Goal: Task Accomplishment & Management: Complete application form

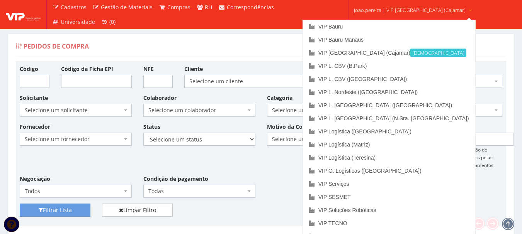
click at [399, 7] on span "joao.pereira | VIP Brasil (Cajamar)" at bounding box center [410, 10] width 112 height 8
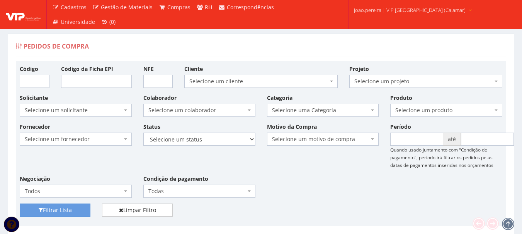
click at [397, 8] on span "joao.pereira | VIP Brasil (Cajamar)" at bounding box center [410, 10] width 112 height 8
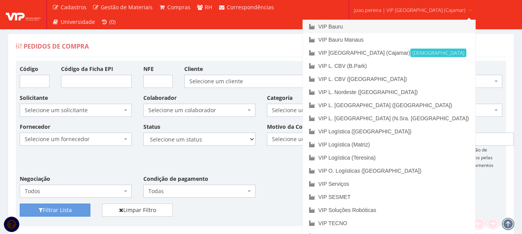
click at [364, 23] on link "VIP Bauru" at bounding box center [389, 26] width 172 height 13
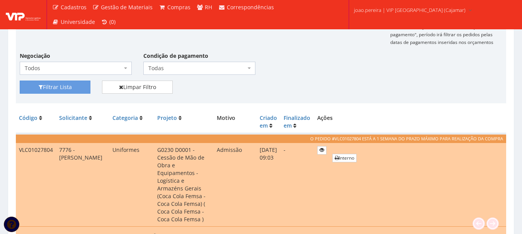
scroll to position [193, 0]
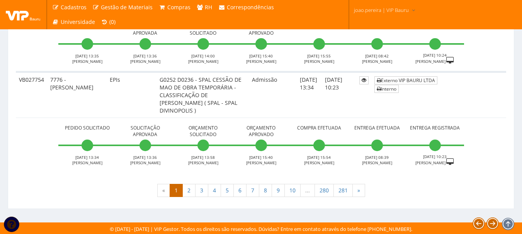
scroll to position [3139, 0]
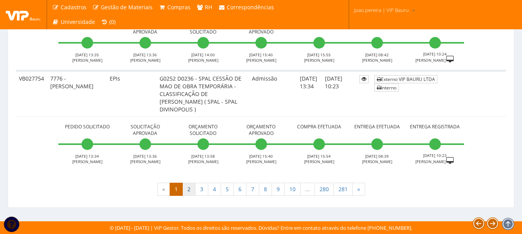
click at [191, 188] on link "2" at bounding box center [188, 189] width 13 height 13
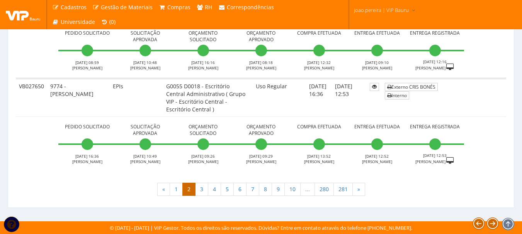
scroll to position [2976, 0]
click at [202, 186] on link "3" at bounding box center [201, 189] width 13 height 13
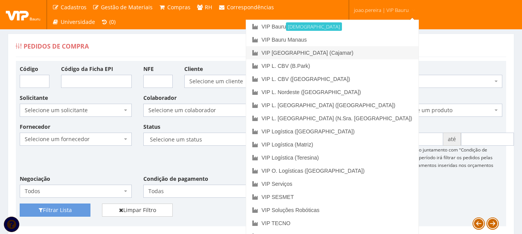
click at [370, 53] on link "VIP [GEOGRAPHIC_DATA] (Cajamar)" at bounding box center [332, 52] width 172 height 13
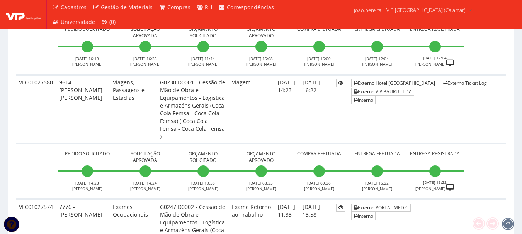
scroll to position [3592, 0]
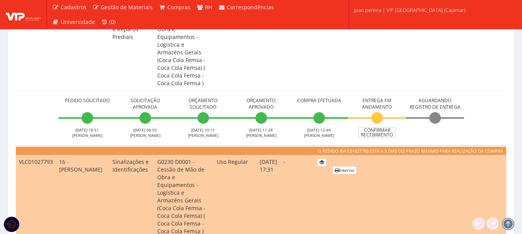
scroll to position [695, 0]
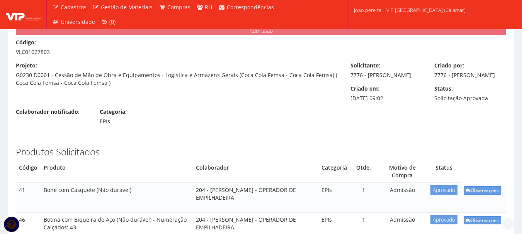
scroll to position [39, 0]
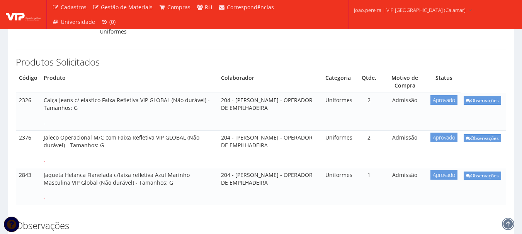
scroll to position [116, 0]
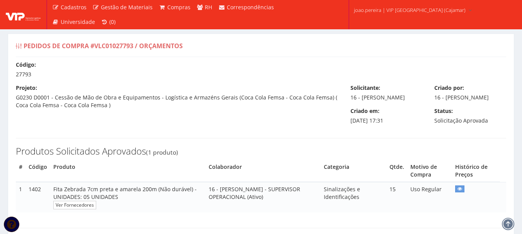
select select "0"
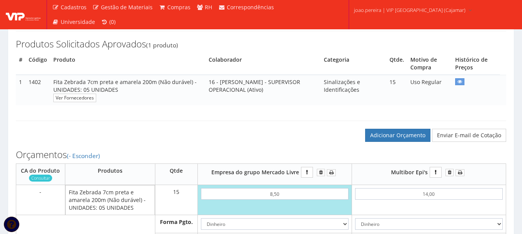
scroll to position [154, 0]
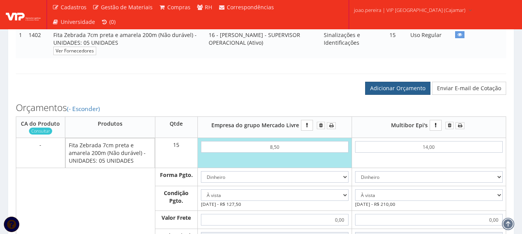
click at [402, 95] on link "Adicionar Orçamento" at bounding box center [397, 88] width 65 height 13
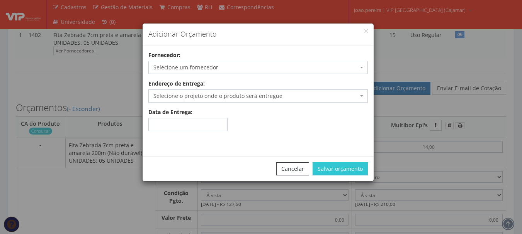
click at [220, 58] on div "Fornecedor: Selecione um fornecedor ADESIVOS TRIMAC LTDA - Aracaju/SE Alpack do…" at bounding box center [257, 62] width 231 height 23
click at [219, 64] on span "Selecione um fornecedor" at bounding box center [255, 68] width 205 height 8
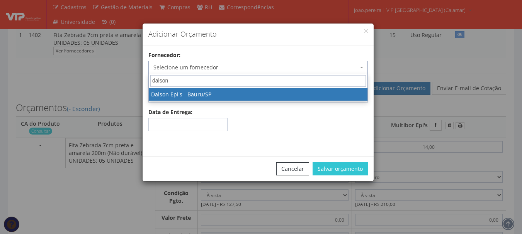
type input "dalson"
select select "141"
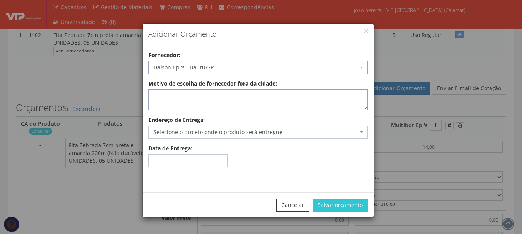
click at [208, 102] on textarea "Motivo de escolha de fornecedor fora da cidade:" at bounding box center [257, 100] width 219 height 21
type textarea "entrega no local"
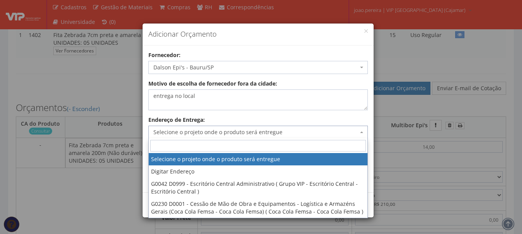
click at [254, 129] on span "Selecione o projeto onde o produto será entregue" at bounding box center [255, 133] width 205 height 8
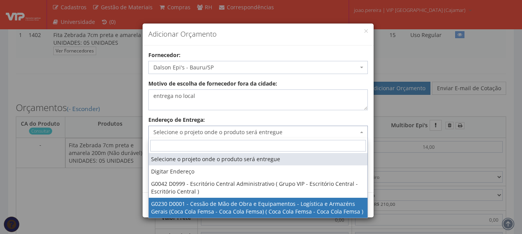
select select "230"
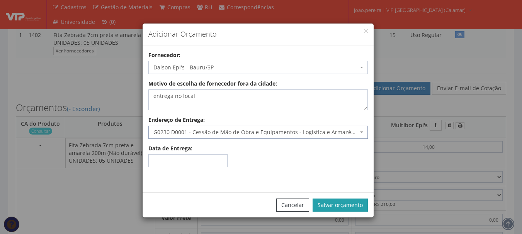
click at [338, 202] on button "Salvar orçamento" at bounding box center [339, 205] width 55 height 13
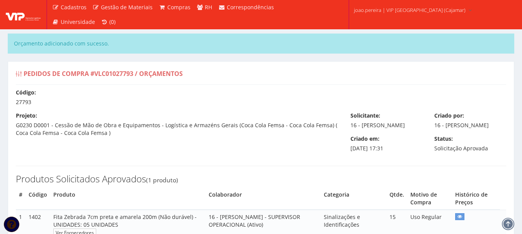
select select "0"
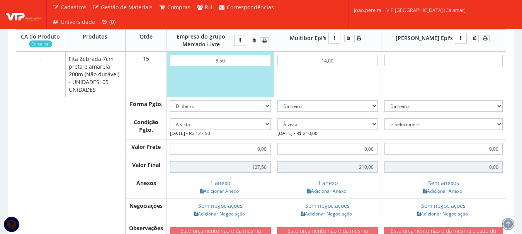
scroll to position [270, 0]
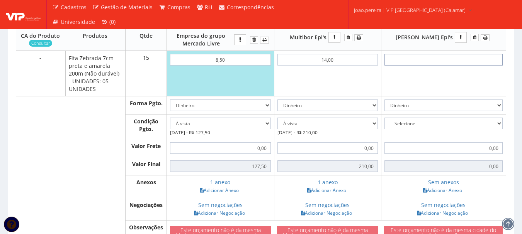
click at [454, 66] on input "text" at bounding box center [443, 60] width 118 height 12
type input "1"
type input "15,00"
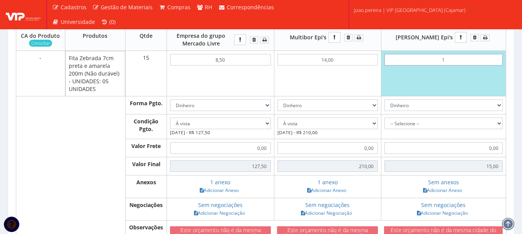
type input "12"
type input "180,00"
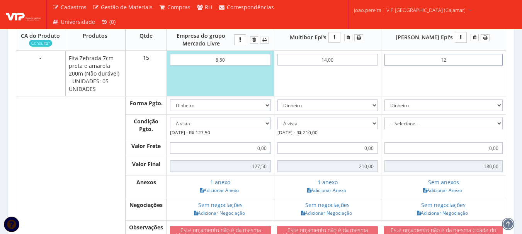
type input "1,20"
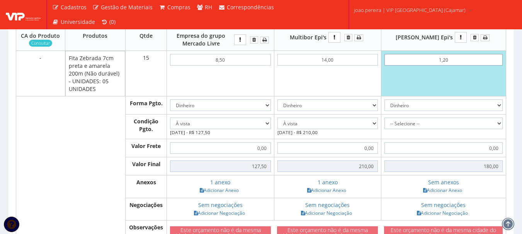
type input "18,00"
type input "12,00"
type input "180,00"
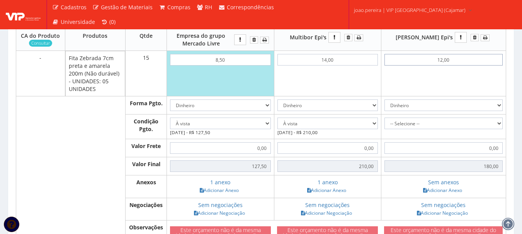
type input "12,00"
click at [500, 129] on select "-- Selecione -- À vista 7 dias 10 dias" at bounding box center [443, 124] width 118 height 12
select select "0"
click at [398, 125] on select "-- Selecione -- À vista 7 dias 10 dias" at bounding box center [443, 124] width 118 height 12
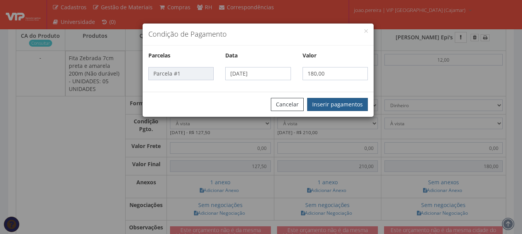
click at [343, 105] on button "Inserir pagamentos" at bounding box center [337, 104] width 61 height 13
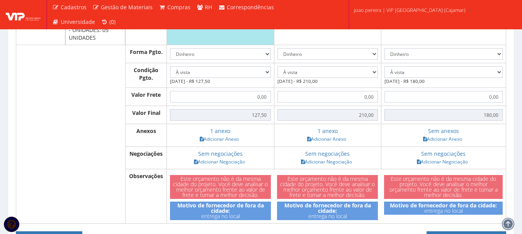
scroll to position [309, 0]
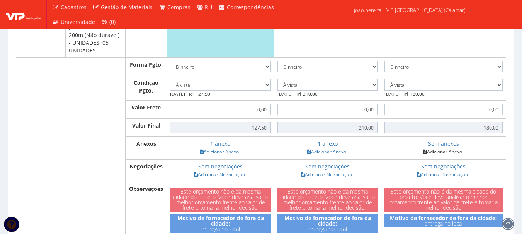
click at [456, 156] on link "Adicionar Anexo" at bounding box center [442, 152] width 44 height 8
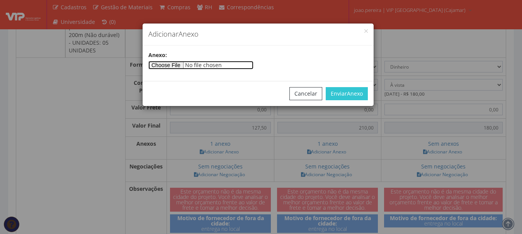
click at [173, 61] on input"] "file" at bounding box center [200, 65] width 105 height 8
type input"] "C:\fakepath\Dalson.jpg"
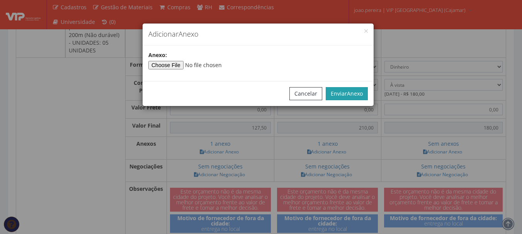
click at [354, 94] on span "Anexo" at bounding box center [355, 93] width 16 height 7
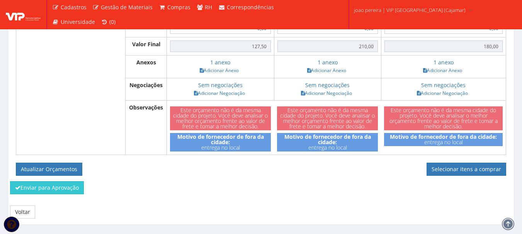
scroll to position [415, 0]
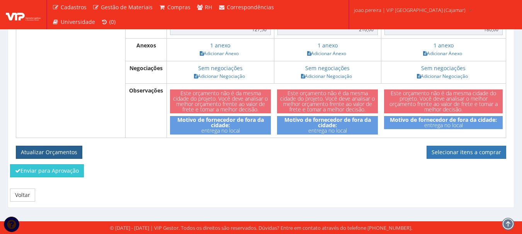
click at [53, 151] on button "Atualizar Orçamentos" at bounding box center [49, 152] width 66 height 13
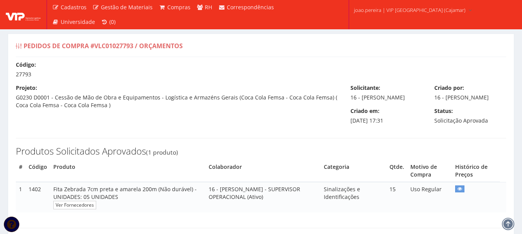
select select "0"
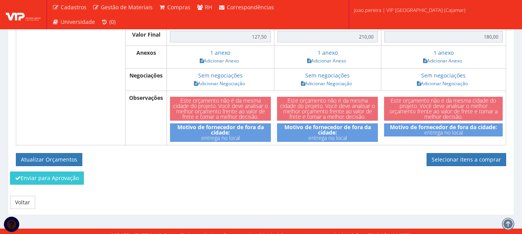
scroll to position [387, 0]
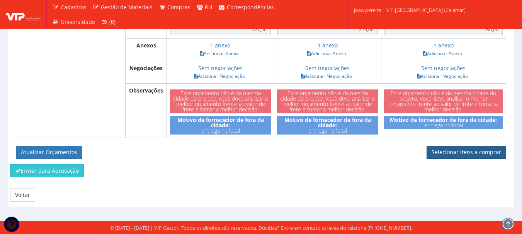
click at [469, 156] on link "Selecionar itens a comprar" at bounding box center [466, 152] width 80 height 13
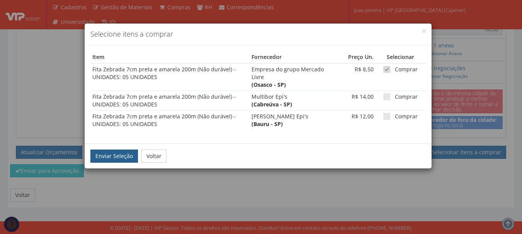
click at [99, 159] on button "Enviar Seleção" at bounding box center [113, 156] width 47 height 13
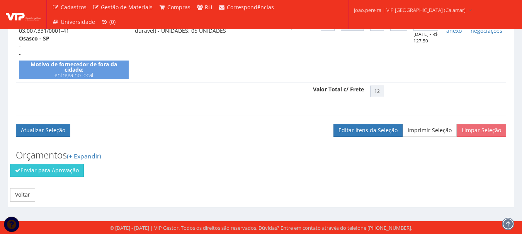
scroll to position [284, 0]
click at [70, 175] on button "Enviar para Aprovação" at bounding box center [47, 170] width 74 height 13
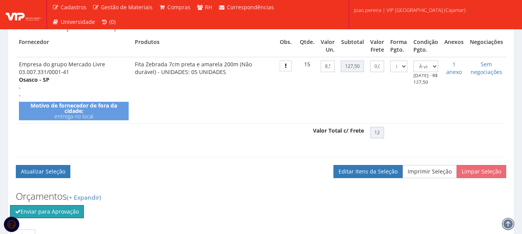
scroll to position [168, 0]
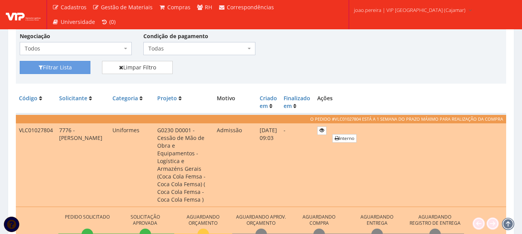
scroll to position [209, 0]
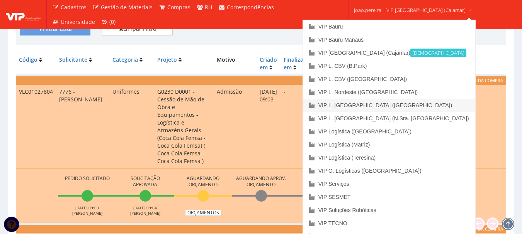
click at [383, 105] on link "VIP L. [GEOGRAPHIC_DATA] ([GEOGRAPHIC_DATA])" at bounding box center [389, 105] width 172 height 13
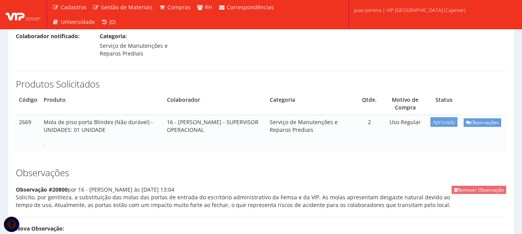
scroll to position [116, 0]
drag, startPoint x: 110, startPoint y: 108, endPoint x: 41, endPoint y: 103, distance: 69.2
click at [41, 114] on td "Mola de piso porta Blindex (Não durável) - UNIDADES: 01 UNIDADE -" at bounding box center [102, 132] width 123 height 37
copy td "Mola de piso porta Blindex"
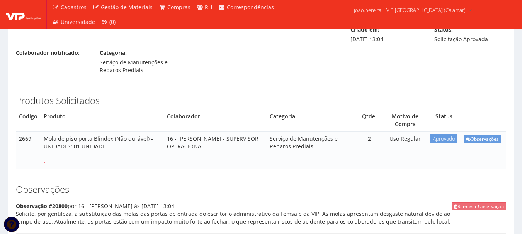
scroll to position [116, 0]
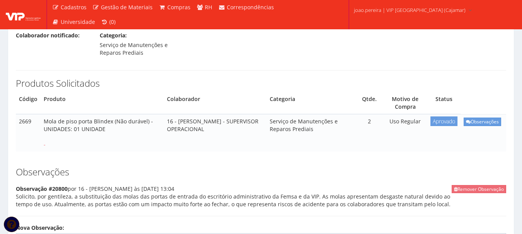
drag, startPoint x: 44, startPoint y: 104, endPoint x: 111, endPoint y: 104, distance: 67.6
click at [111, 114] on td "Mola de piso porta Blindex (Não durável) - UNIDADES: 01 UNIDADE -" at bounding box center [102, 132] width 123 height 37
copy td "Mola de piso porta Blindex"
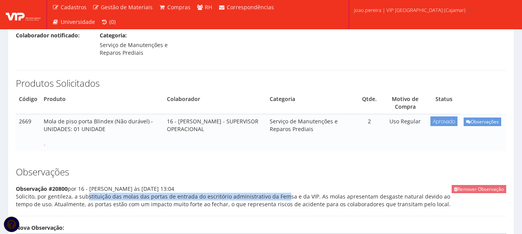
drag, startPoint x: 70, startPoint y: 181, endPoint x: 262, endPoint y: 183, distance: 192.3
click at [262, 185] on div "Remover Observação Observação #20800 por 16 - [PERSON_NAME] às [DATE] 13:04 Sol…" at bounding box center [261, 200] width 490 height 31
copy div "a substituição das molas das portas de entrada do escritório administrativo"
drag, startPoint x: 313, startPoint y: 181, endPoint x: 438, endPoint y: 191, distance: 125.4
click at [438, 191] on div "Remover Observação Observação #20800 por 16 - [PERSON_NAME] às [DATE] 13:04 Sol…" at bounding box center [261, 200] width 490 height 31
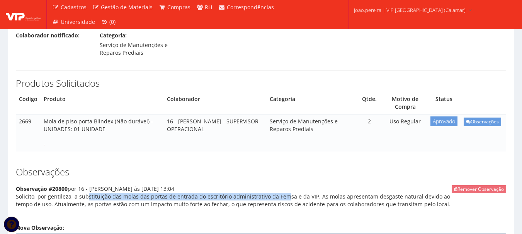
copy div "As molas apresentam desgaste natural devido ao tempo de uso. Atualmente, as por…"
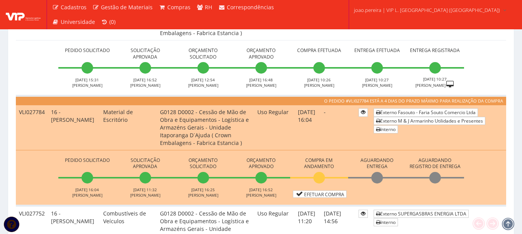
scroll to position [270, 0]
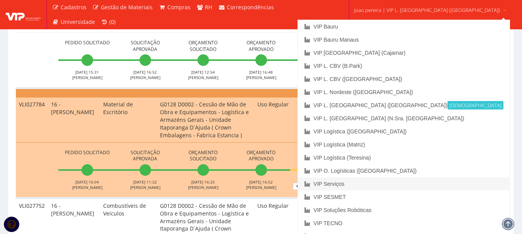
click at [379, 183] on link "VIP Serviços" at bounding box center [403, 184] width 211 height 13
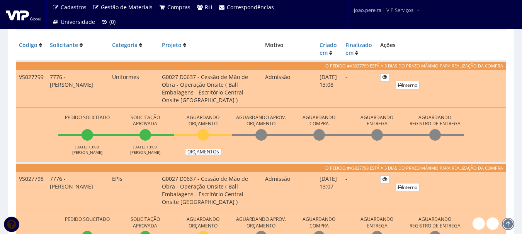
scroll to position [193, 0]
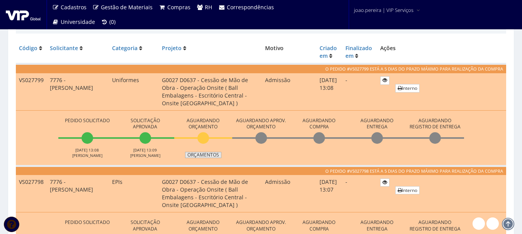
click at [209, 154] on link "Orçamentos" at bounding box center [203, 155] width 36 height 6
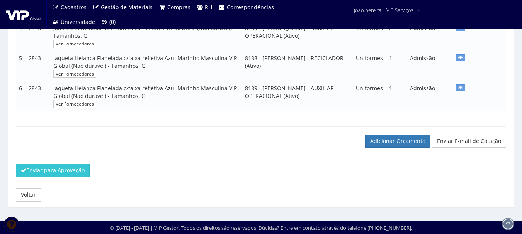
scroll to position [276, 0]
click at [391, 139] on link "Adicionar Orçamento" at bounding box center [397, 141] width 65 height 13
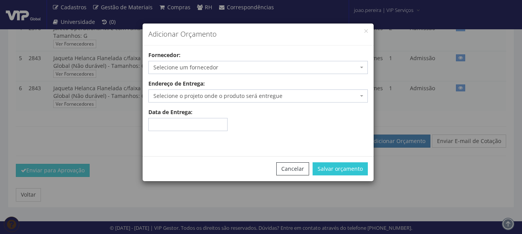
click at [280, 66] on span "Selecione um fornecedor" at bounding box center [255, 68] width 205 height 8
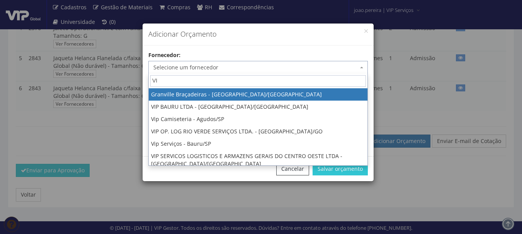
type input "VIP"
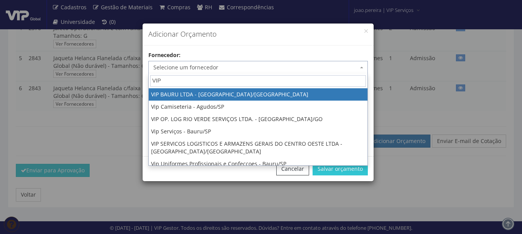
select select "532"
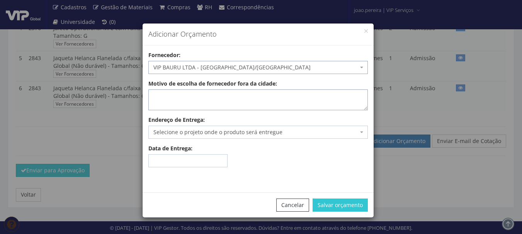
click at [268, 100] on textarea "Motivo de escolha de fornecedor fora da cidade:" at bounding box center [257, 100] width 219 height 21
type textarea "estoque"
click at [277, 137] on span "Selecione o projeto onde o produto será entregue" at bounding box center [257, 132] width 219 height 13
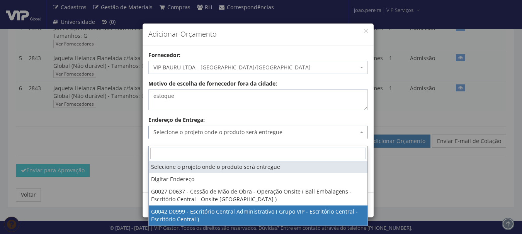
select select "42"
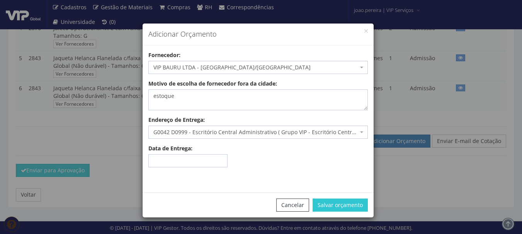
click at [339, 198] on div "Cancelar Salvar orçamento" at bounding box center [257, 205] width 231 height 25
click at [343, 205] on button "Salvar orçamento" at bounding box center [339, 205] width 55 height 13
click at [363, 134] on span "G0042 D0999 - Escritório Central Administrativo ( Grupo VIP - Escritório Centra…" at bounding box center [257, 132] width 219 height 13
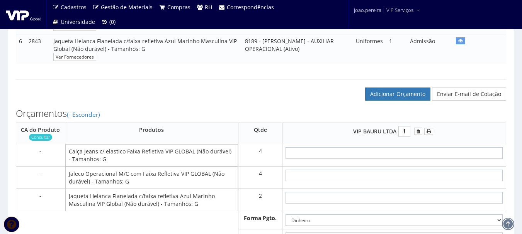
scroll to position [386, 0]
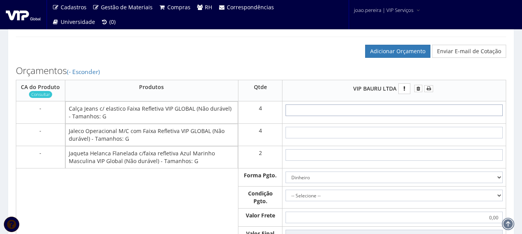
click at [410, 115] on input "text" at bounding box center [393, 111] width 217 height 12
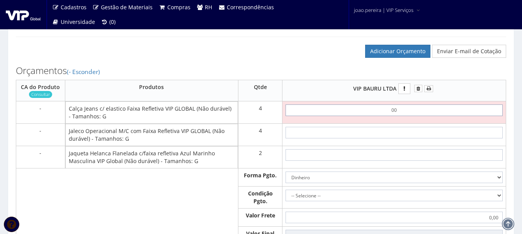
type input "0,01"
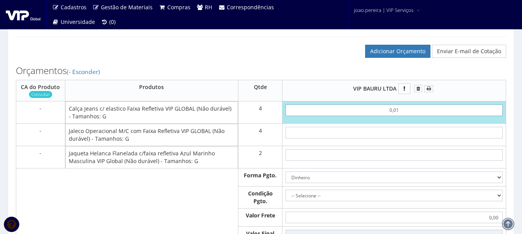
type input "0,04"
type input "0,01"
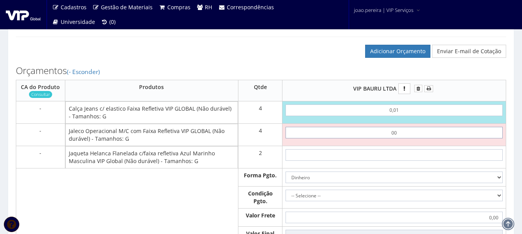
type input "0,01"
type input "0,08"
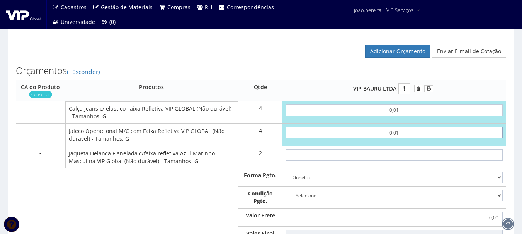
type input "00,10"
type input "0,44"
type input "001,00"
type input "4,04"
type input "00,10"
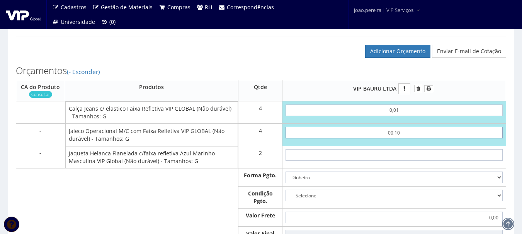
type input "0,44"
type input "0,01"
type input "0,08"
type input "00"
type input "0,04"
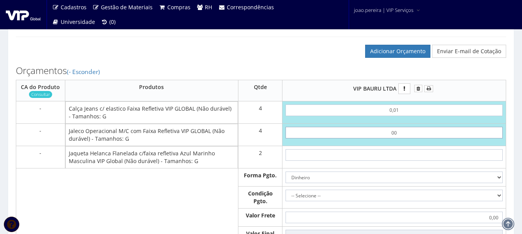
type input "0,01"
type input "0,08"
type input "0,01"
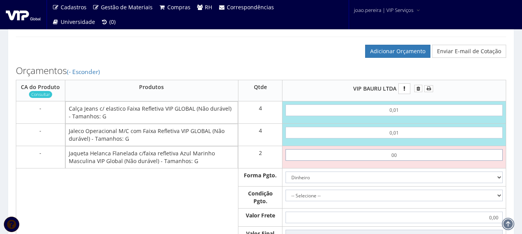
type input "0,01"
type input "0,10"
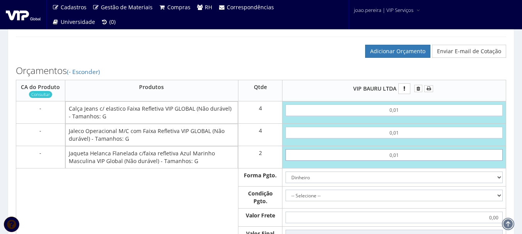
type input "00,10"
type input "0,28"
type input "001,00"
type input "2,08"
type input "00,10"
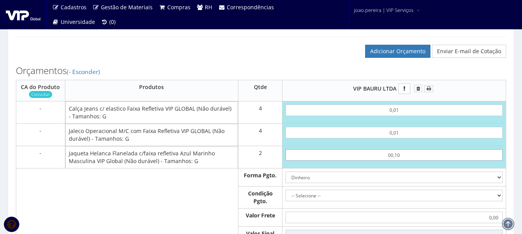
type input "0,28"
type input "0,01"
type input "0,10"
type input "0,01"
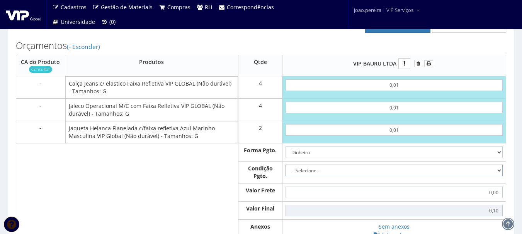
scroll to position [425, 0]
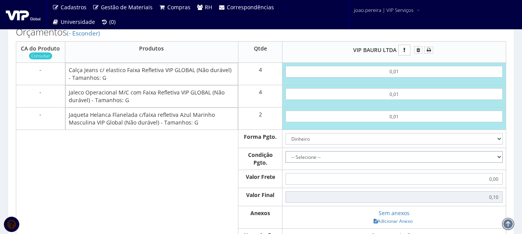
drag, startPoint x: 499, startPoint y: 166, endPoint x: 486, endPoint y: 169, distance: 13.4
click at [499, 163] on select "-- Selecione -- À vista 7 dias 10 dias" at bounding box center [393, 157] width 217 height 12
select select "0"
click at [285, 159] on select "-- Selecione -- À vista 7 dias 10 dias" at bounding box center [393, 157] width 217 height 12
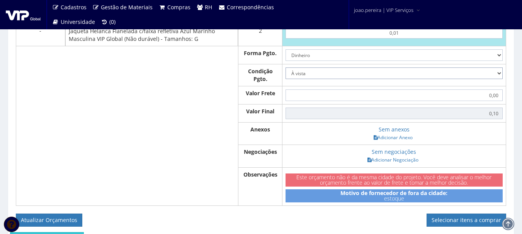
scroll to position [540, 0]
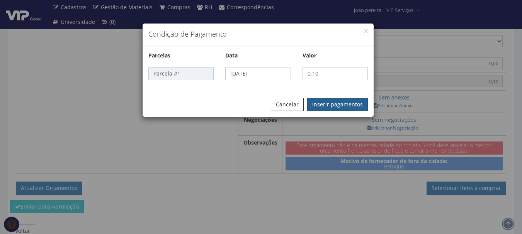
click at [352, 103] on button "Inserir pagamentos" at bounding box center [337, 104] width 61 height 13
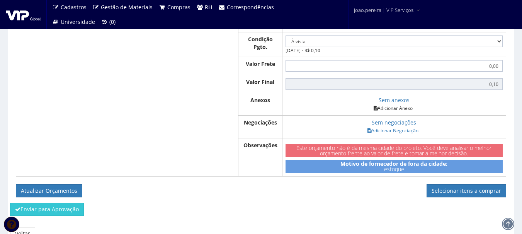
click at [394, 112] on link "Adicionar Anexo" at bounding box center [393, 108] width 44 height 8
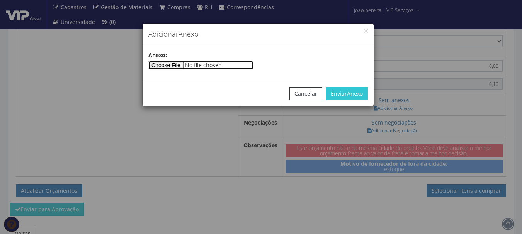
click at [187, 67] on input"] "file" at bounding box center [200, 65] width 105 height 8
type input"] "C:\fakepath\PEDIDOS SEM NOTA FISCAL ESTOQUE.docx"
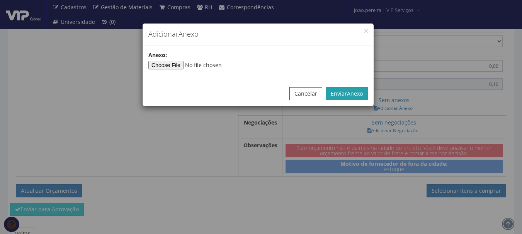
click at [344, 98] on button "Enviar Anexo" at bounding box center [346, 93] width 42 height 13
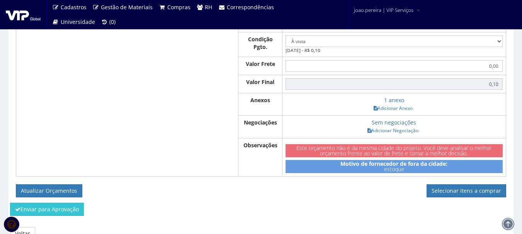
scroll to position [579, 0]
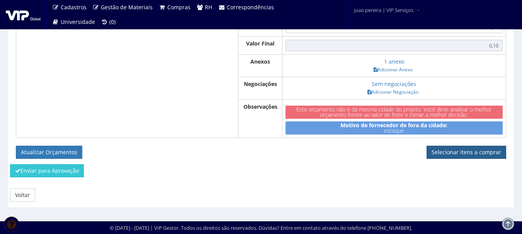
click at [470, 156] on link "Selecionar itens a comprar" at bounding box center [466, 152] width 80 height 13
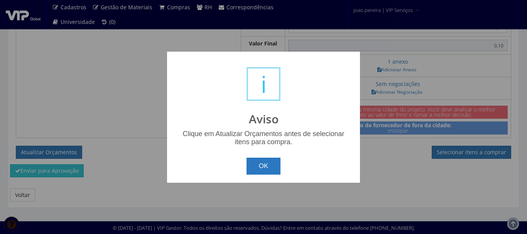
click at [261, 162] on button "OK" at bounding box center [264, 166] width 34 height 17
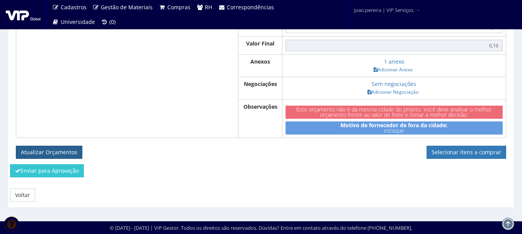
click at [64, 159] on button "Atualizar Orçamentos" at bounding box center [49, 152] width 66 height 13
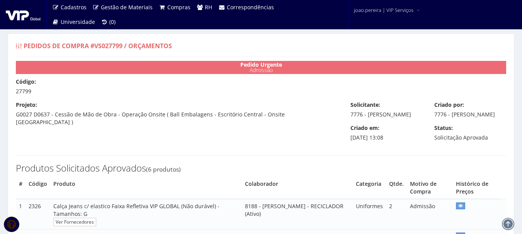
select select "0"
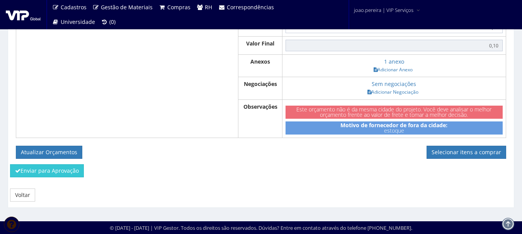
scroll to position [559, 0]
click at [467, 154] on link "Selecionar itens a comprar" at bounding box center [466, 152] width 80 height 13
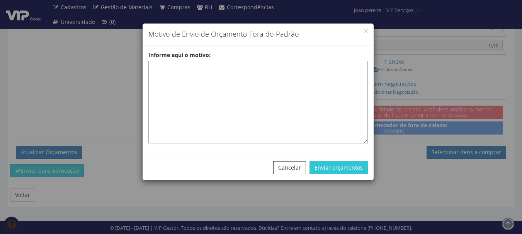
click at [186, 68] on textarea "Informe aqui o motivo:" at bounding box center [257, 102] width 219 height 83
paste textarea "EPIS ou UNIFORMES - Pedido de compra para emissão de ficha de EPIS ou Uniformes…"
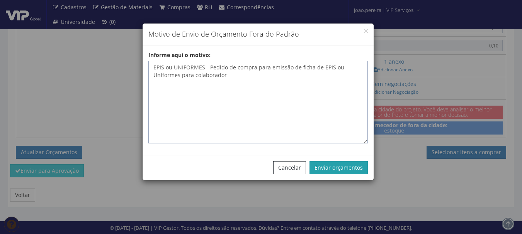
type textarea "EPIS ou UNIFORMES - Pedido de compra para emissão de ficha de EPIS ou Uniformes…"
click at [341, 168] on button "Enviar orçamentos" at bounding box center [338, 167] width 58 height 13
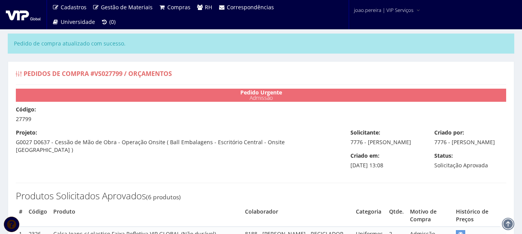
select select "0"
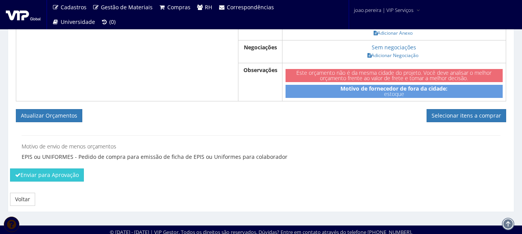
scroll to position [618, 0]
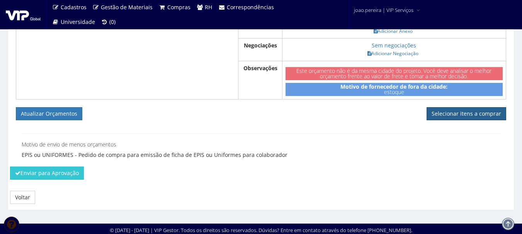
click at [471, 120] on link "Selecionar itens a comprar" at bounding box center [466, 113] width 80 height 13
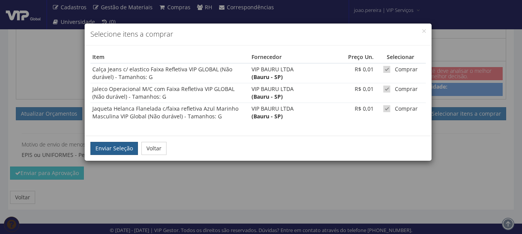
click at [111, 150] on button "Enviar Seleção" at bounding box center [113, 148] width 47 height 13
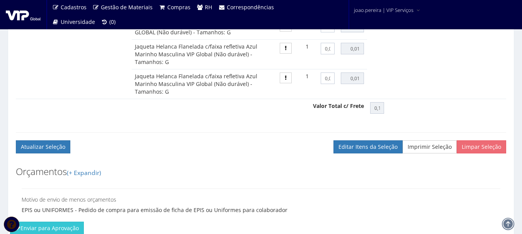
scroll to position [573, 0]
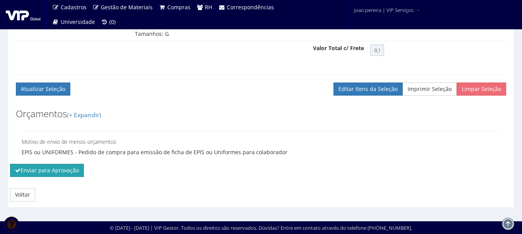
click at [44, 164] on button "Enviar para Aprovação" at bounding box center [47, 170] width 74 height 13
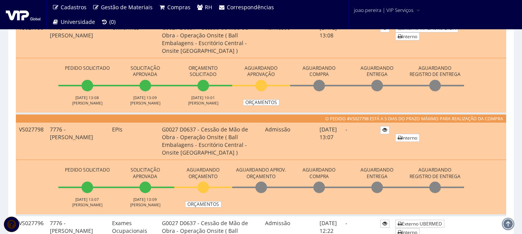
scroll to position [232, 0]
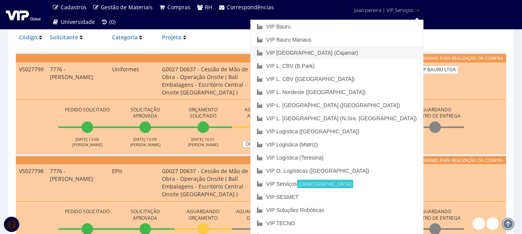
click at [362, 52] on link "VIP [GEOGRAPHIC_DATA] (Cajamar)" at bounding box center [337, 52] width 172 height 13
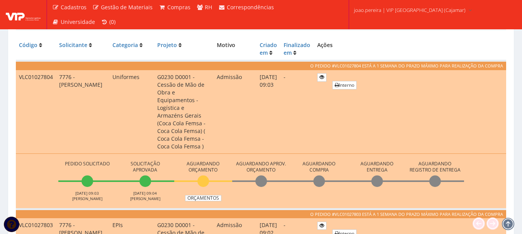
scroll to position [193, 0]
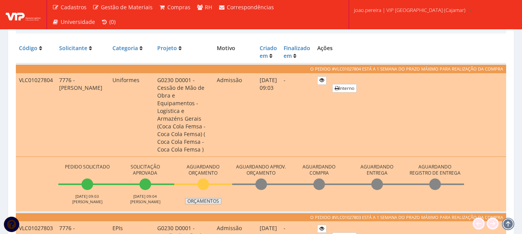
click at [205, 198] on link "Orçamentos" at bounding box center [203, 201] width 36 height 6
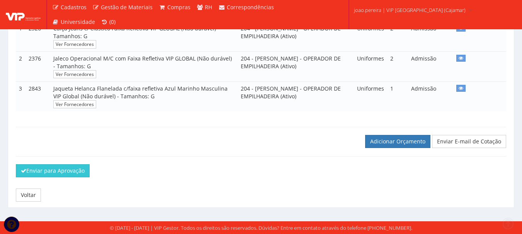
scroll to position [186, 0]
click at [395, 148] on div at bounding box center [260, 148] width 501 height 0
click at [394, 143] on link "Adicionar Orçamento" at bounding box center [397, 141] width 65 height 13
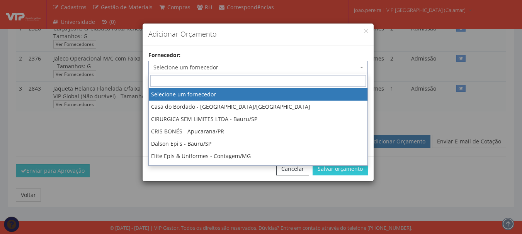
click at [251, 69] on span "Selecione um fornecedor" at bounding box center [255, 68] width 205 height 8
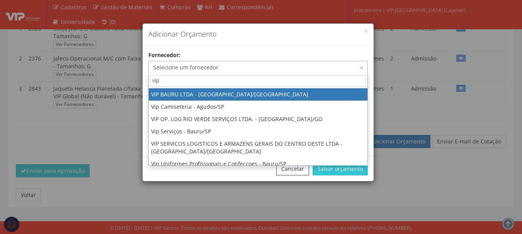
type input "vip"
select select "532"
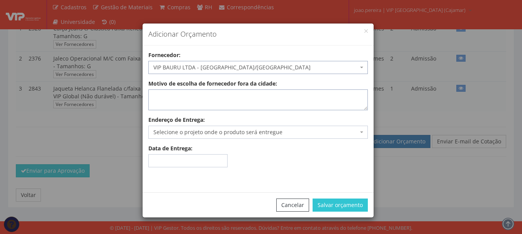
click at [225, 107] on textarea "Motivo de escolha de fornecedor fora da cidade:" at bounding box center [257, 100] width 219 height 21
type textarea "estoque"
click at [238, 132] on span "Selecione o projeto onde o produto será entregue" at bounding box center [255, 133] width 205 height 8
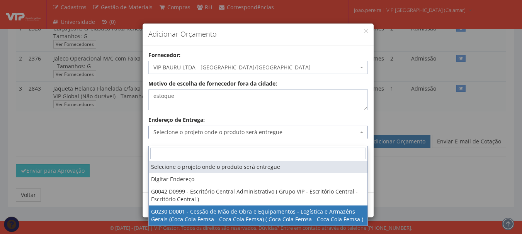
select select "230"
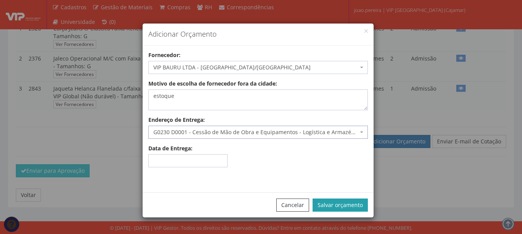
click at [343, 199] on button "Salvar orçamento" at bounding box center [339, 205] width 55 height 13
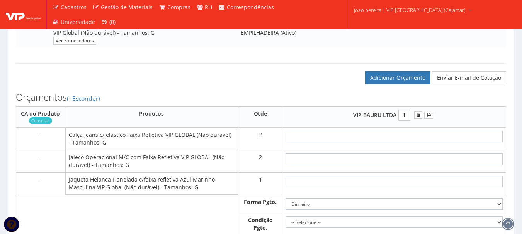
scroll to position [270, 0]
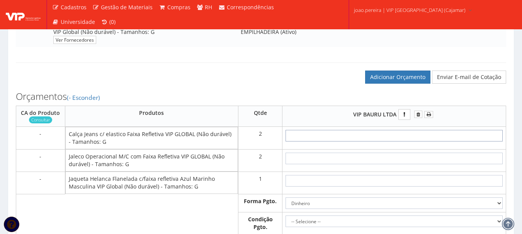
click at [409, 142] on input "text" at bounding box center [393, 136] width 217 height 12
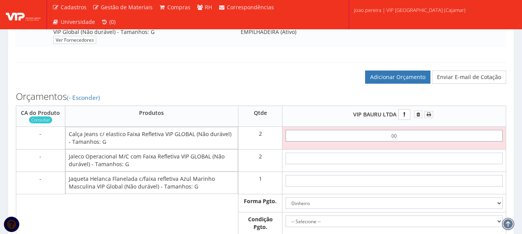
type input "0,01"
type input "0,02"
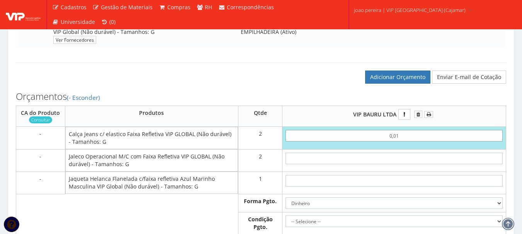
type input "0,01"
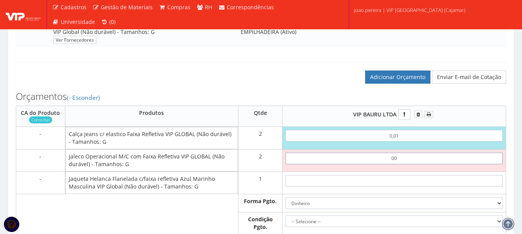
type input "0,01"
type input "0,04"
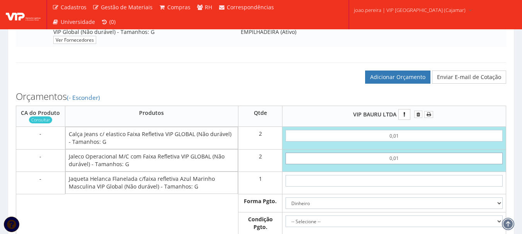
type input "0,01"
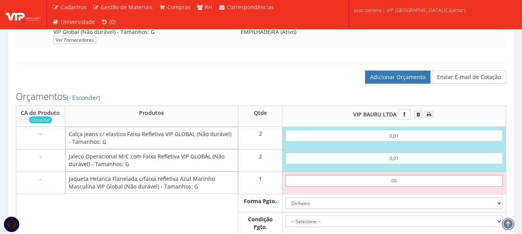
type input "0,01"
type input "0,05"
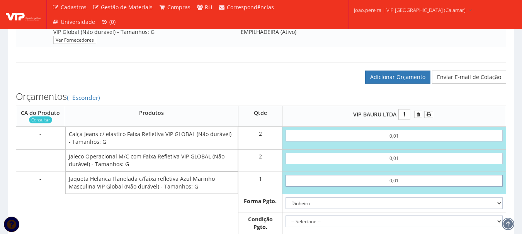
type input "0,01"
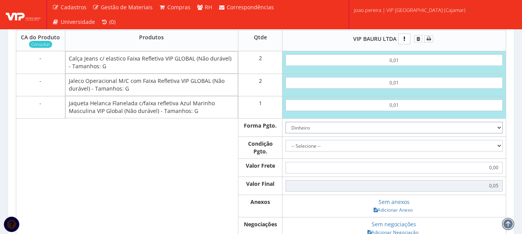
scroll to position [347, 0]
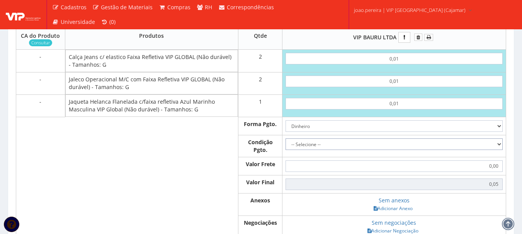
click at [499, 150] on select "-- Selecione -- À vista 7 dias 10 dias" at bounding box center [393, 145] width 217 height 12
select select "0"
click at [285, 146] on select "-- Selecione -- À vista 7 dias 10 dias" at bounding box center [393, 145] width 217 height 12
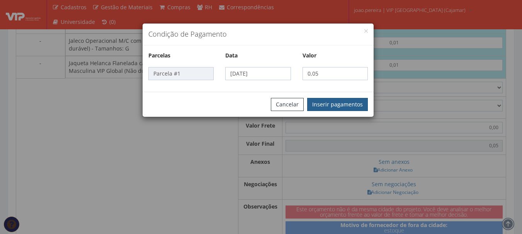
click at [331, 108] on button "Inserir pagamentos" at bounding box center [337, 104] width 61 height 13
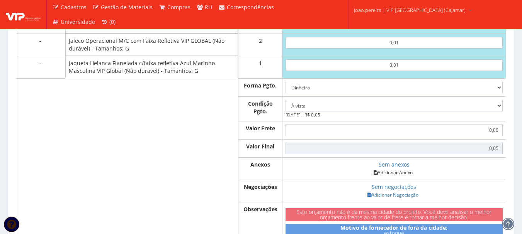
click at [400, 177] on link "Adicionar Anexo" at bounding box center [393, 173] width 44 height 8
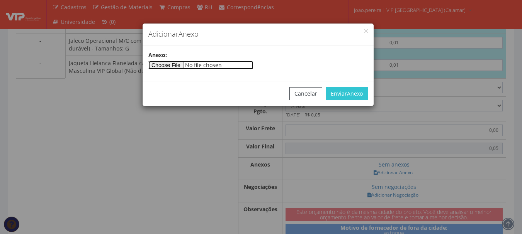
click at [190, 64] on input"] "file" at bounding box center [200, 65] width 105 height 8
type input"] "C:\fakepath\PEDIDOS SEM NOTA FISCAL ESTOQUE.docx"
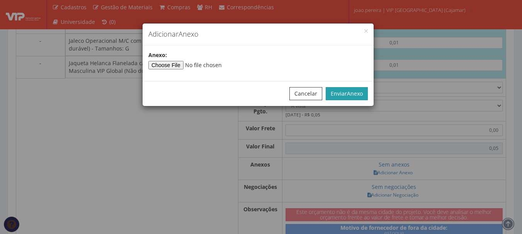
click at [354, 95] on span "Anexo" at bounding box center [355, 93] width 16 height 7
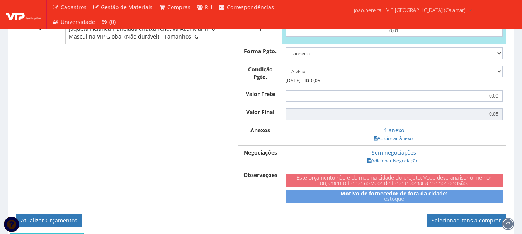
scroll to position [497, 0]
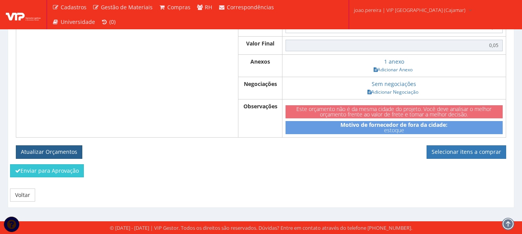
click at [47, 153] on button "Atualizar Orçamentos" at bounding box center [49, 152] width 66 height 13
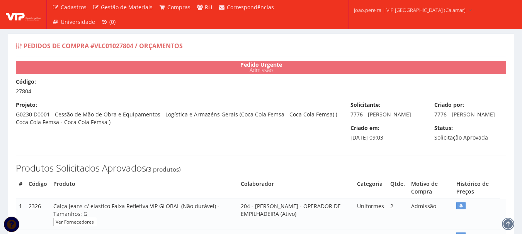
select select "0"
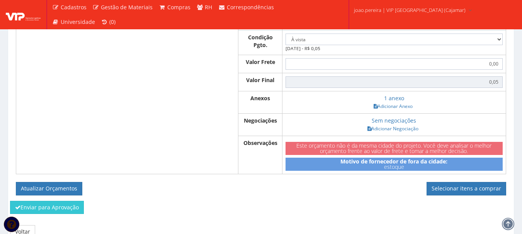
scroll to position [469, 0]
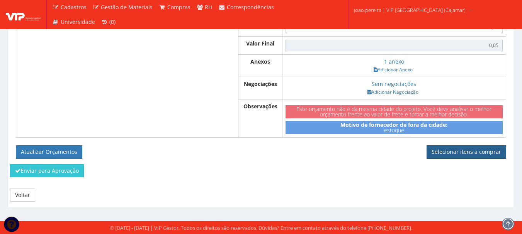
click at [472, 154] on link "Selecionar itens a comprar" at bounding box center [466, 152] width 80 height 13
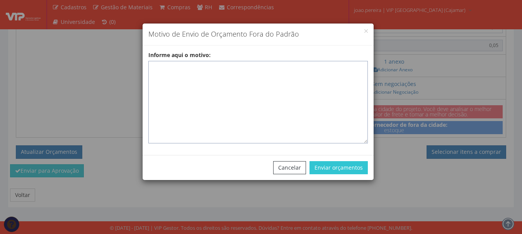
click at [283, 66] on textarea "Informe aqui o motivo:" at bounding box center [257, 102] width 219 height 83
paste textarea "43.797.038/0001-40"
type textarea "43.797.038/0001-40"
click at [220, 74] on textarea "Informe aqui o motivo:" at bounding box center [257, 102] width 219 height 83
paste textarea "EPIS ou UNIFORMES - Pedido de compra para emissão de ficha de EPIS ou Uniformes…"
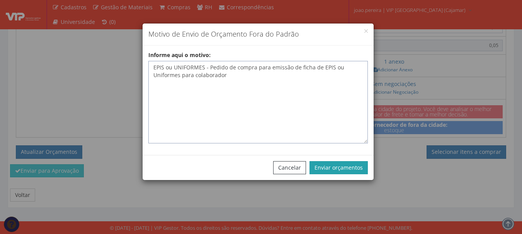
type textarea "EPIS ou UNIFORMES - Pedido de compra para emissão de ficha de EPIS ou Uniformes…"
click at [344, 169] on button "Enviar orçamentos" at bounding box center [338, 167] width 58 height 13
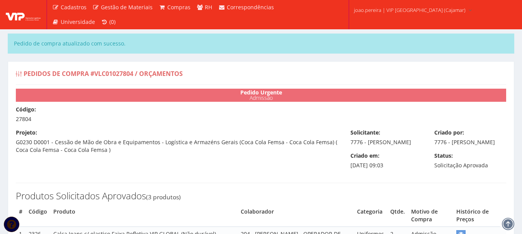
select select "0"
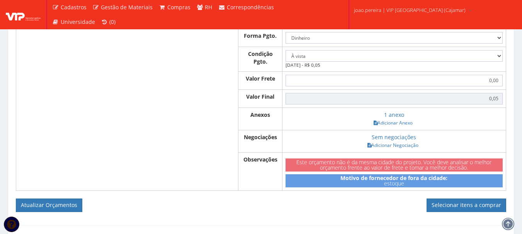
scroll to position [538, 0]
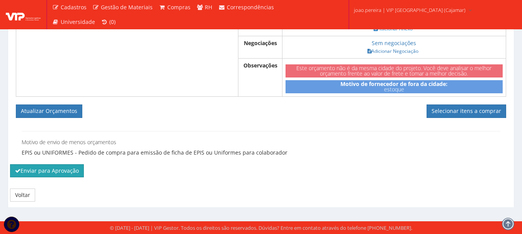
click at [41, 169] on button "Enviar para Aprovação" at bounding box center [47, 170] width 74 height 13
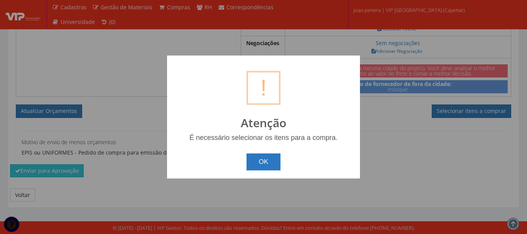
click at [264, 161] on button "OK" at bounding box center [264, 162] width 34 height 17
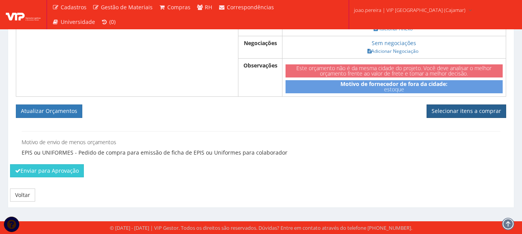
click at [463, 112] on link "Selecionar itens a comprar" at bounding box center [466, 111] width 80 height 13
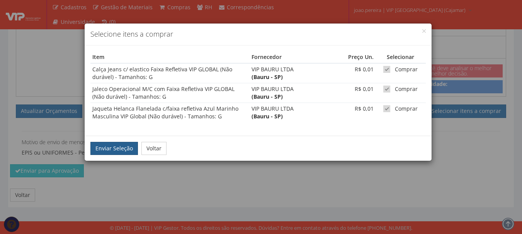
click at [106, 144] on button "Enviar Seleção" at bounding box center [113, 148] width 47 height 13
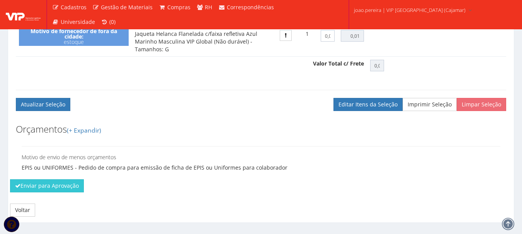
scroll to position [409, 0]
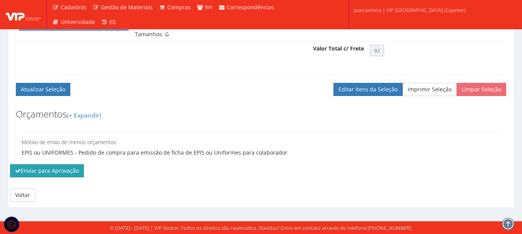
click at [43, 171] on button "Enviar para Aprovação" at bounding box center [47, 170] width 74 height 13
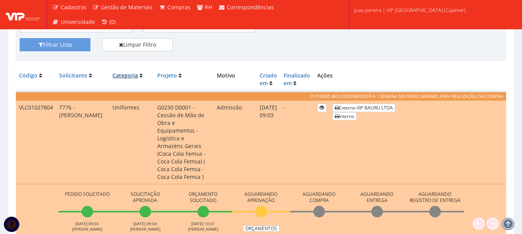
scroll to position [193, 0]
